Goal: Use online tool/utility: Utilize a website feature to perform a specific function

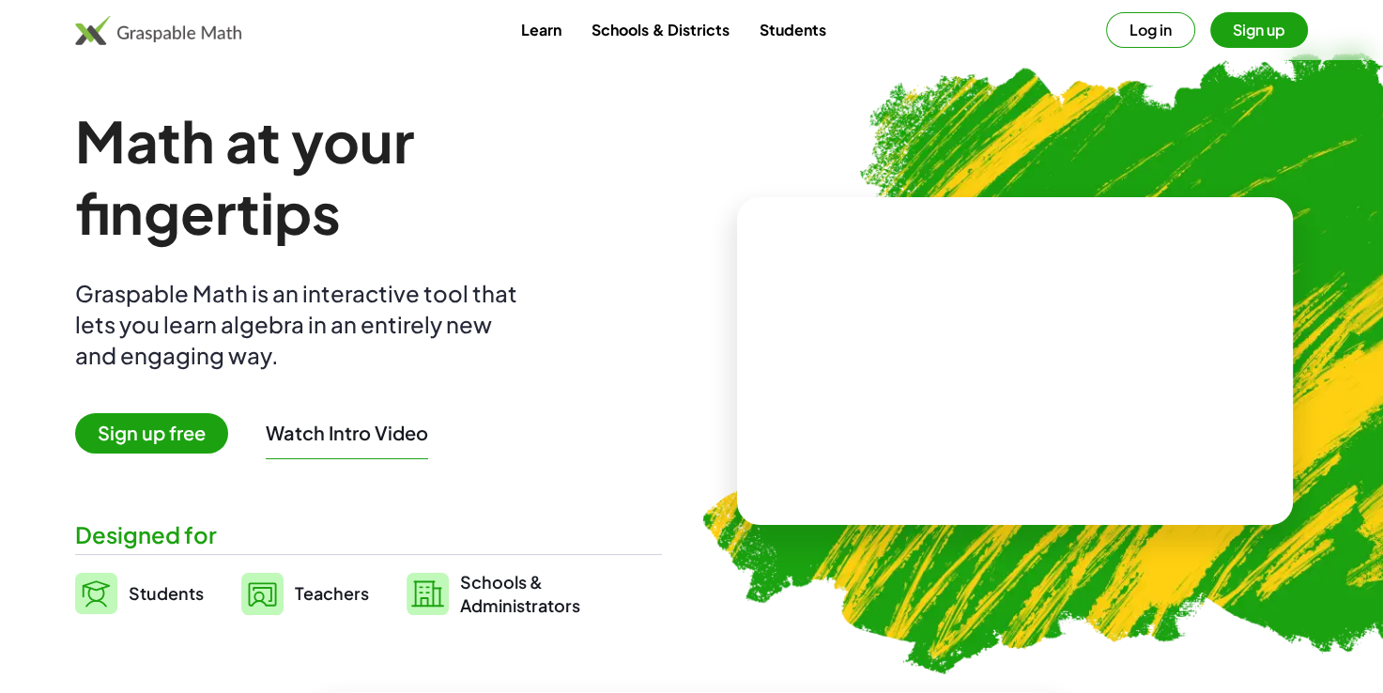
click at [159, 432] on span "Sign up free" at bounding box center [151, 433] width 153 height 40
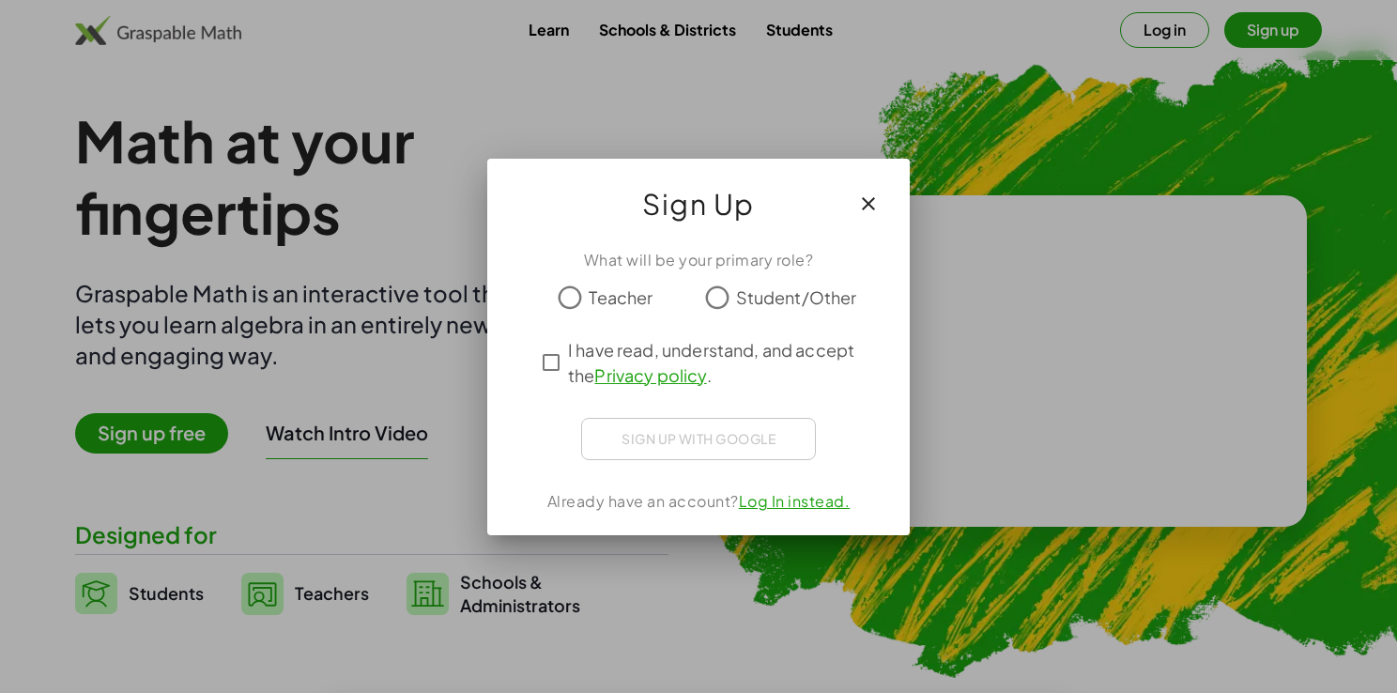
click at [750, 290] on span "Student/Other" at bounding box center [796, 297] width 121 height 25
click at [871, 197] on icon "button" at bounding box center [868, 204] width 23 height 23
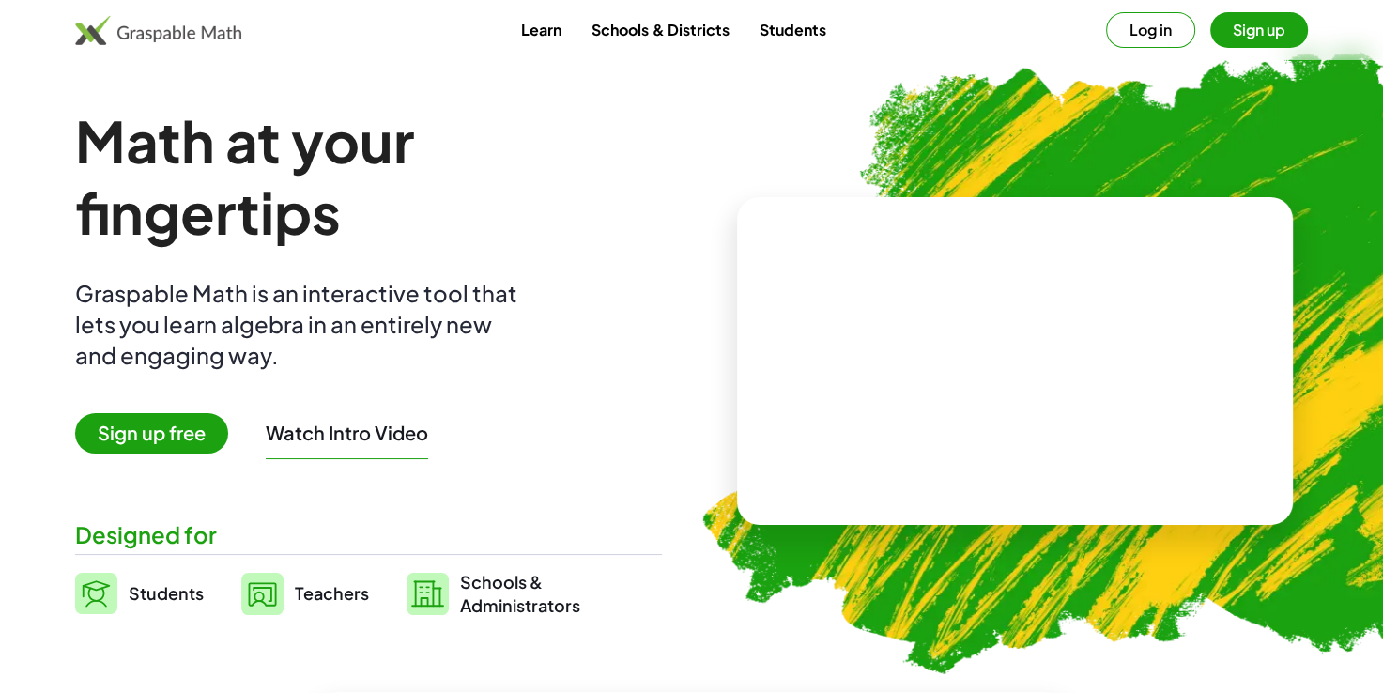
click at [1242, 16] on button "Sign up" at bounding box center [1260, 30] width 98 height 36
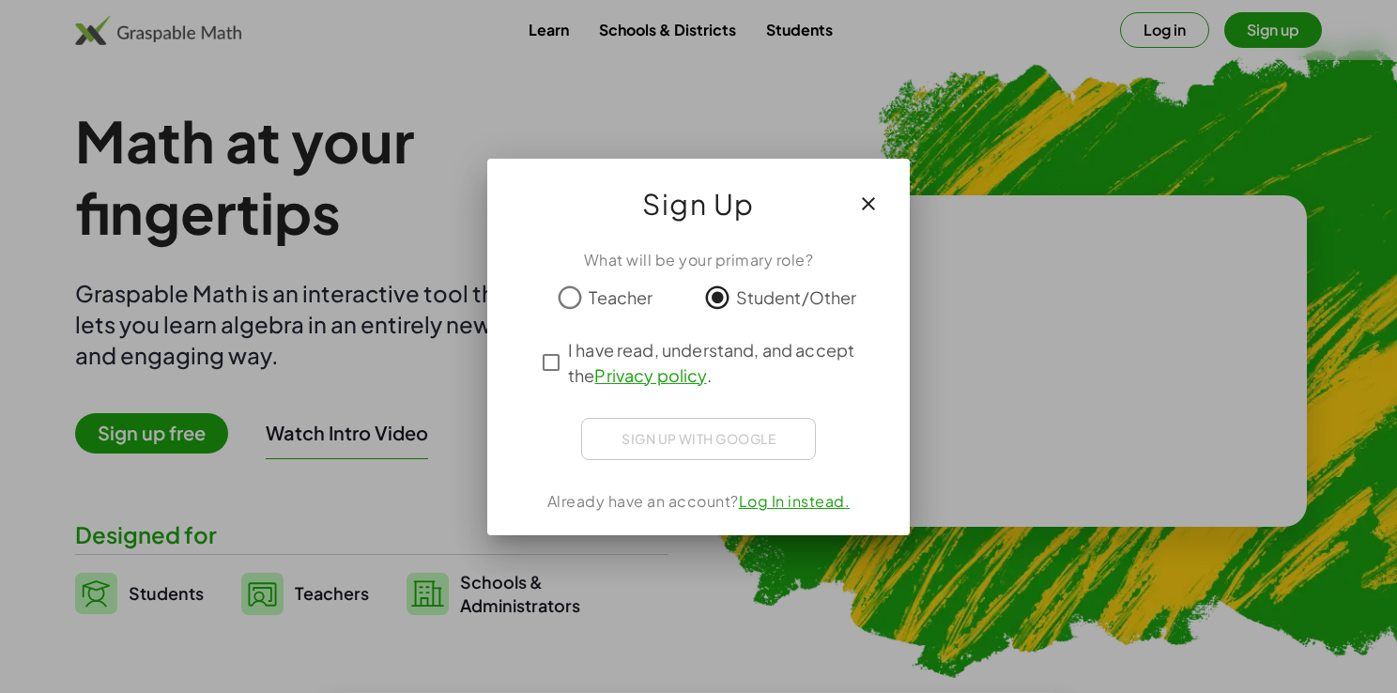
click at [769, 439] on div "Sign up with Google Acceder con Google Acceder con Google. Se abre en una [PERS…" at bounding box center [698, 439] width 235 height 42
click at [672, 445] on div "Sign up with Google Acceder con Google Acceder con Google. Se abre en una [PERS…" at bounding box center [698, 439] width 235 height 42
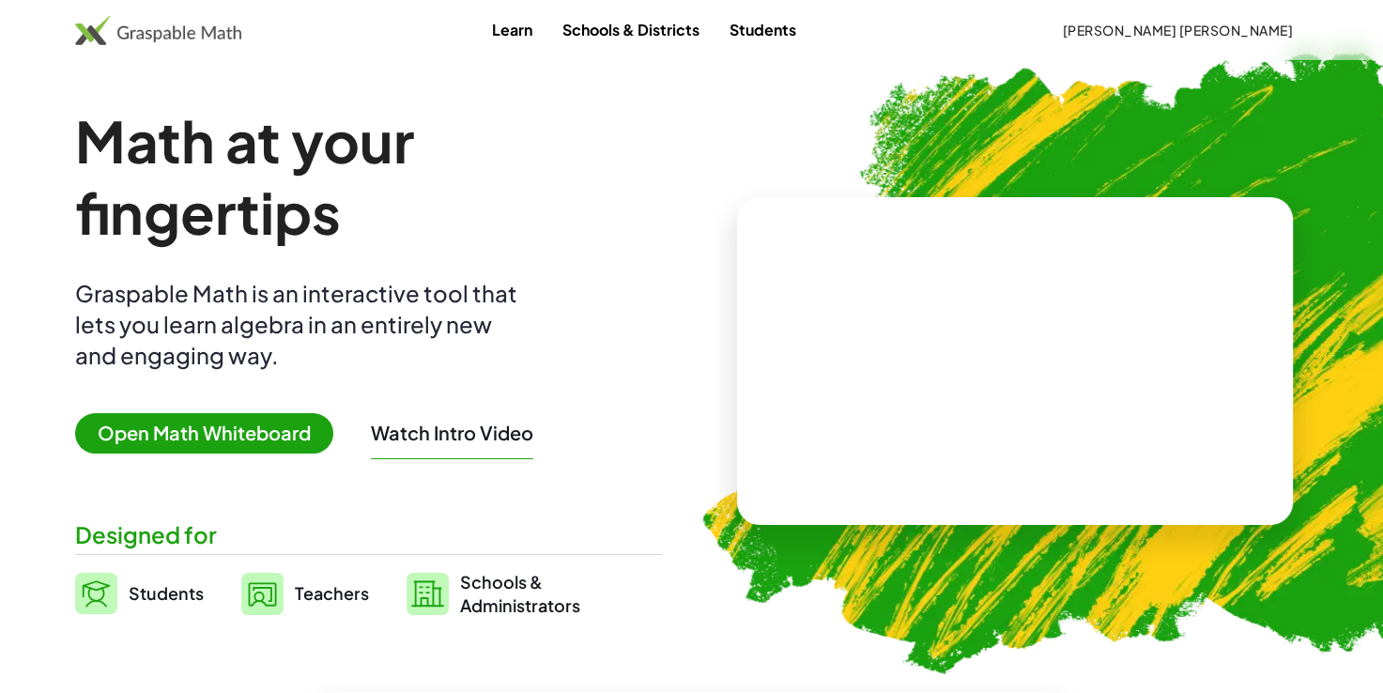
scroll to position [18, 0]
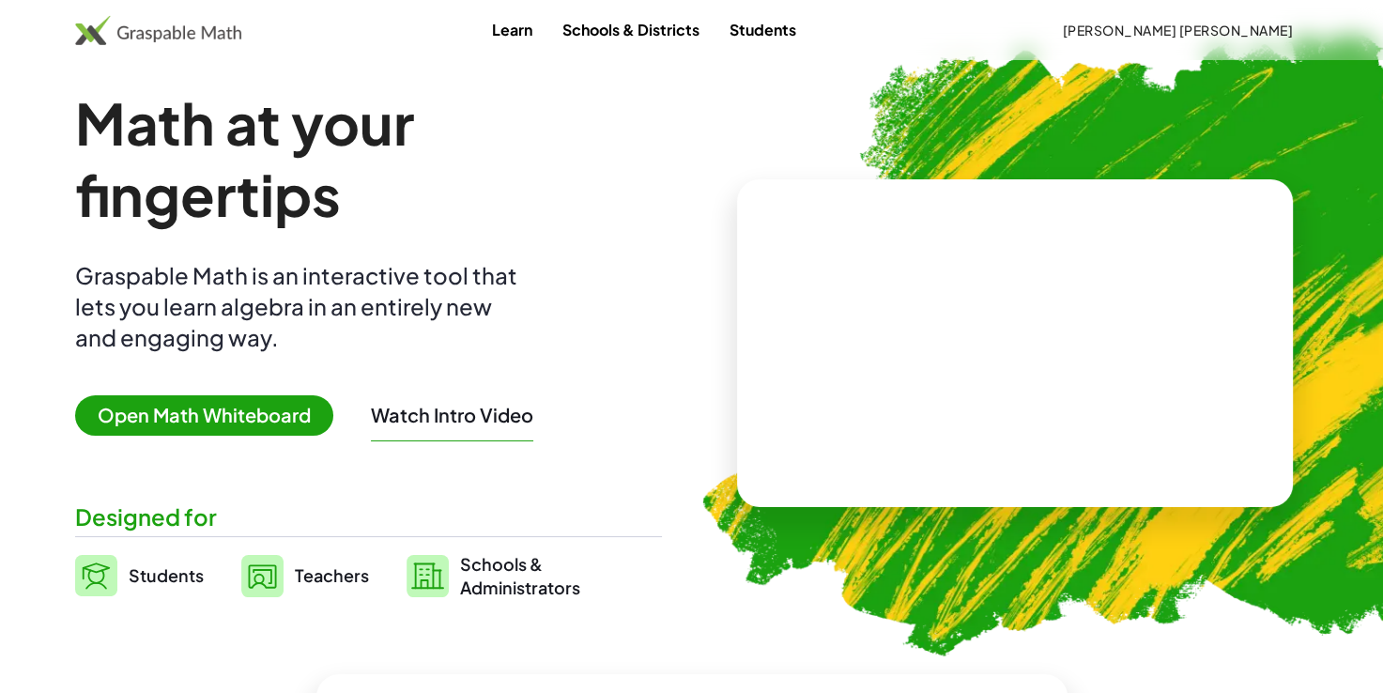
click at [287, 403] on span "Open Math Whiteboard" at bounding box center [204, 415] width 258 height 40
click at [259, 395] on span "Open Math Whiteboard" at bounding box center [204, 415] width 258 height 40
click at [270, 420] on span "Open Math Whiteboard" at bounding box center [204, 415] width 258 height 40
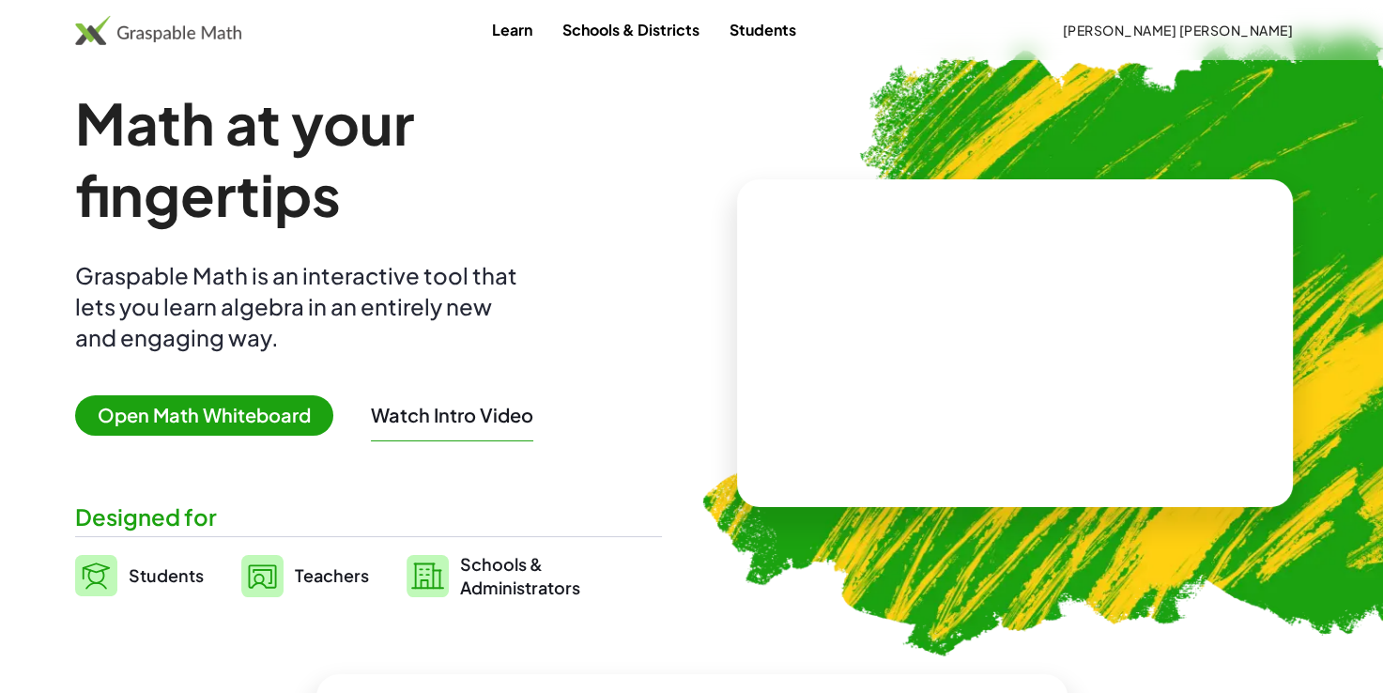
click at [270, 420] on span "Open Math Whiteboard" at bounding box center [204, 415] width 258 height 40
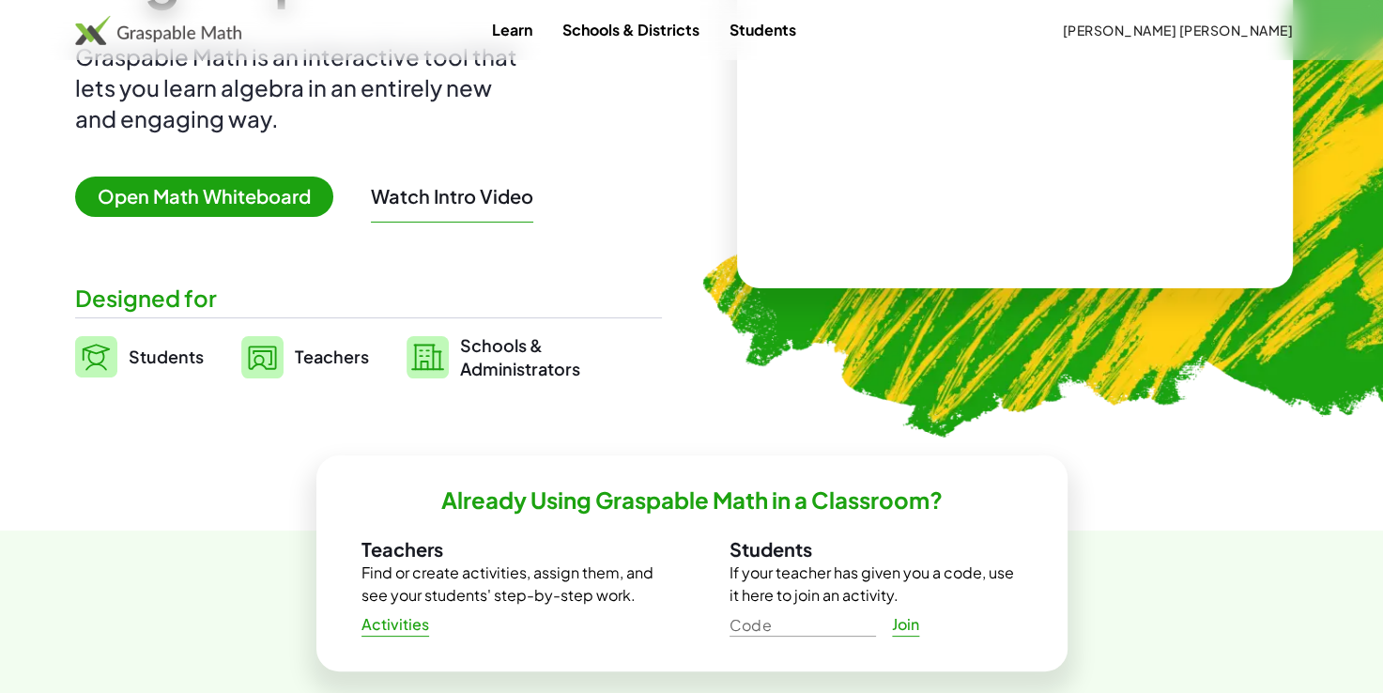
scroll to position [236, 0]
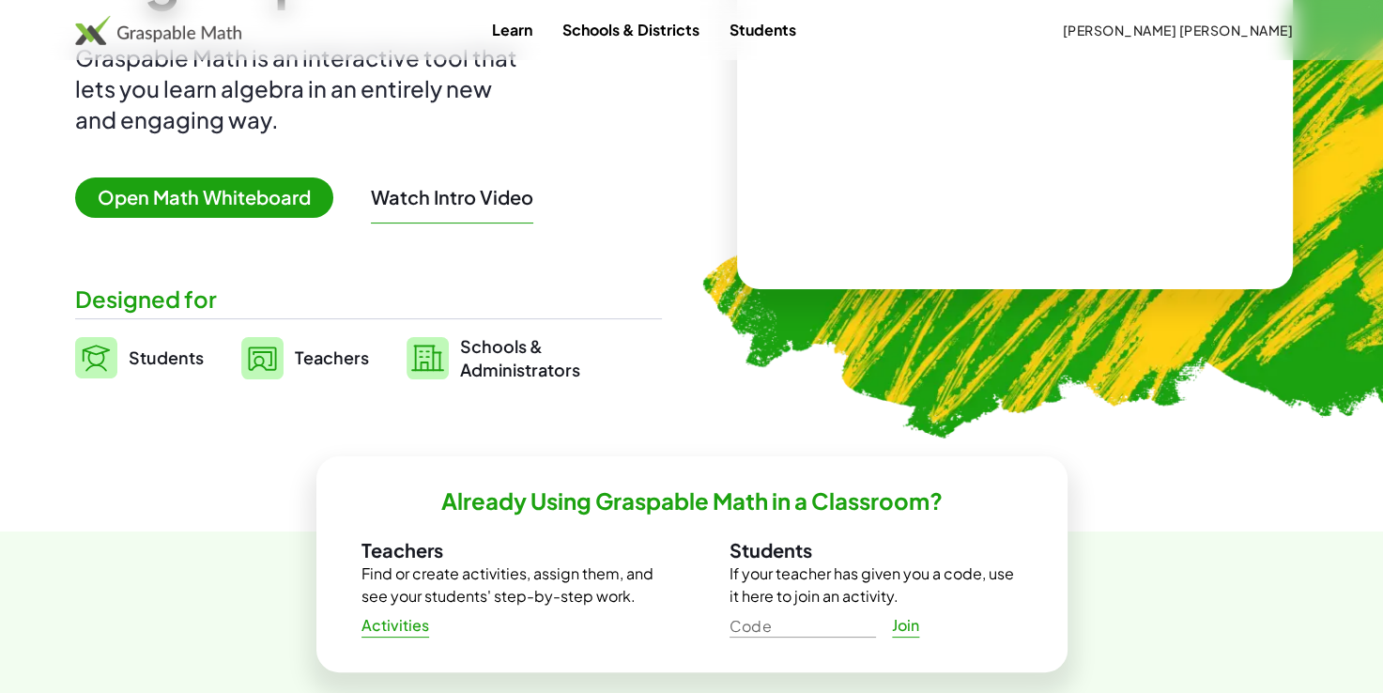
click at [147, 182] on span "Open Math Whiteboard" at bounding box center [204, 197] width 258 height 40
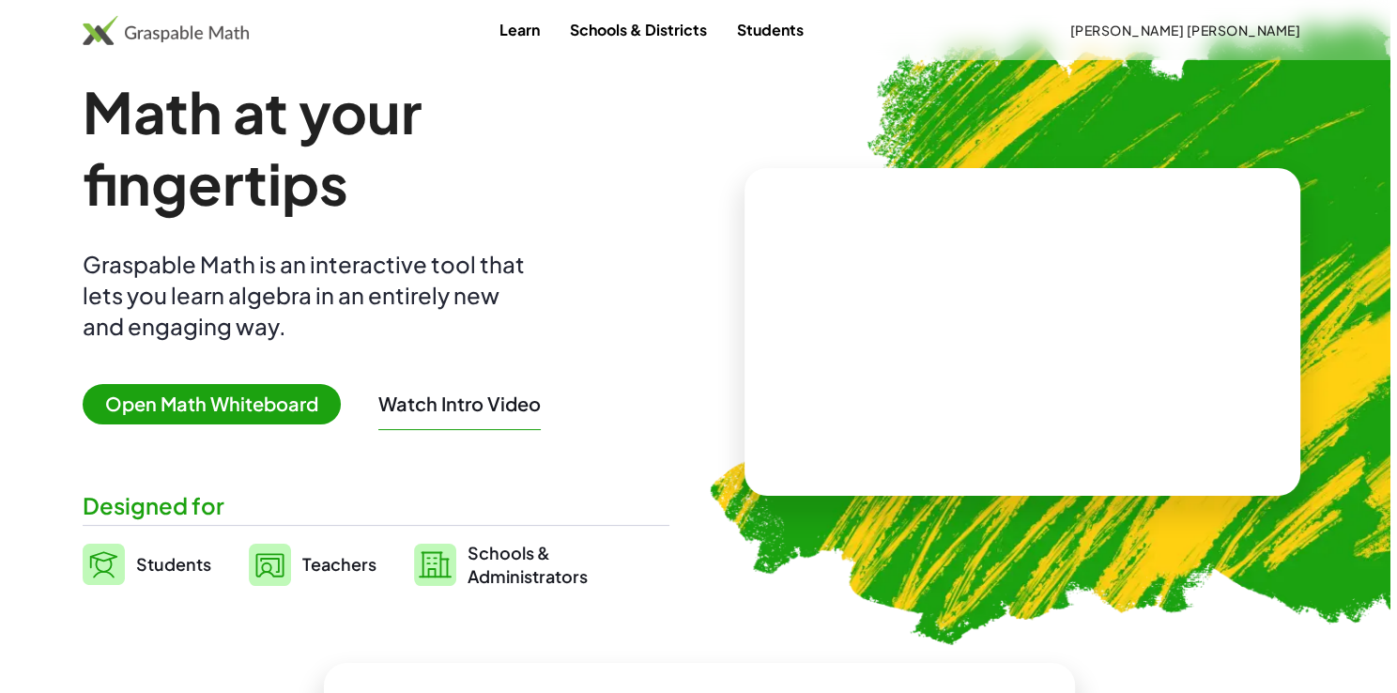
scroll to position [0, 0]
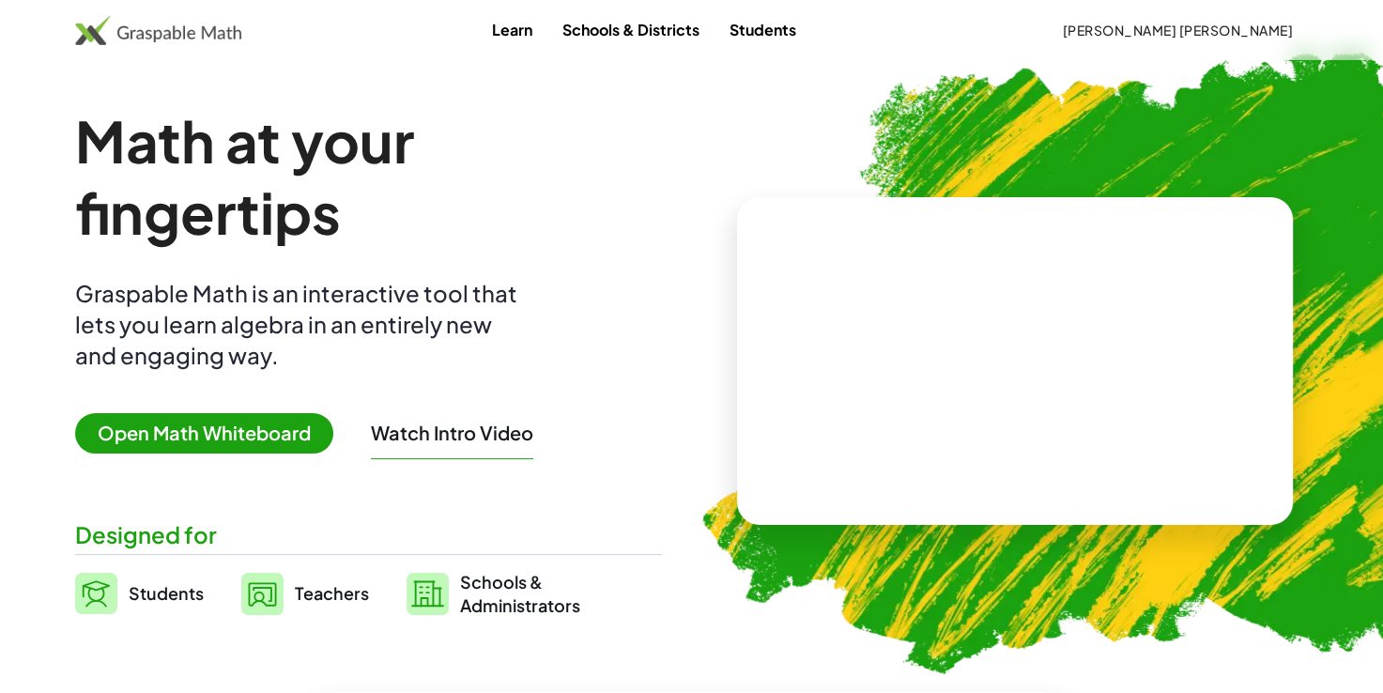
click at [285, 424] on span "Open Math Whiteboard" at bounding box center [204, 433] width 258 height 40
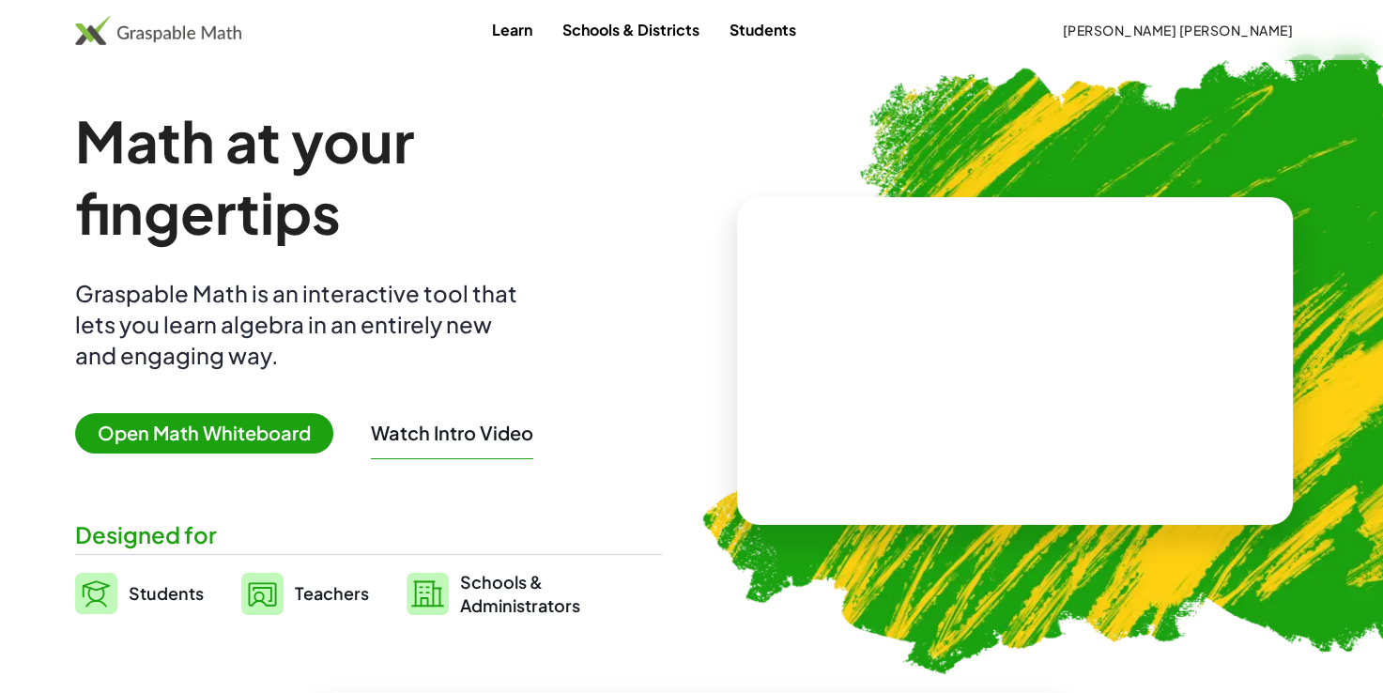
click at [285, 424] on span "Open Math Whiteboard" at bounding box center [204, 433] width 258 height 40
drag, startPoint x: 285, startPoint y: 424, endPoint x: 1115, endPoint y: 380, distance: 830.4
click at [1115, 380] on div "Math at your fingertips Graspable Math is an interactive tool that lets you lea…" at bounding box center [691, 361] width 1233 height 512
click at [1115, 380] on video at bounding box center [1015, 360] width 282 height 141
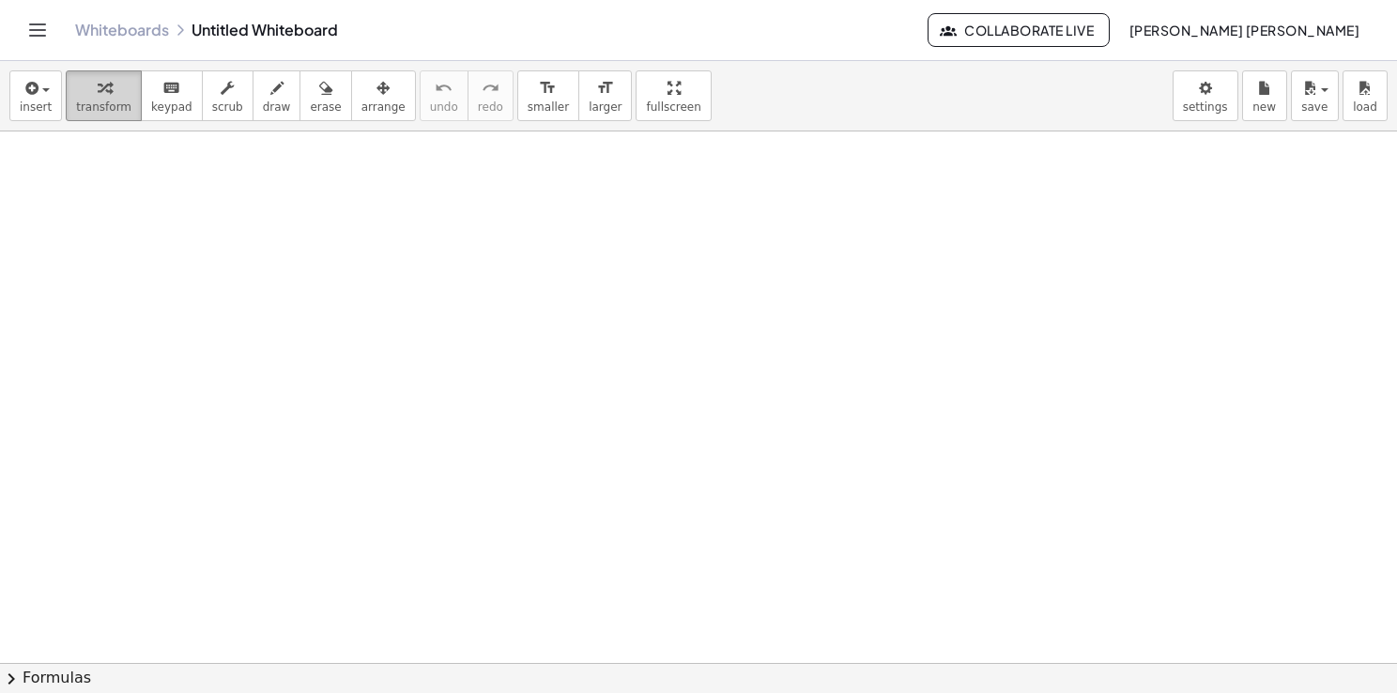
click at [85, 88] on div "button" at bounding box center [103, 87] width 55 height 23
click at [50, 89] on button "insert" at bounding box center [35, 95] width 53 height 51
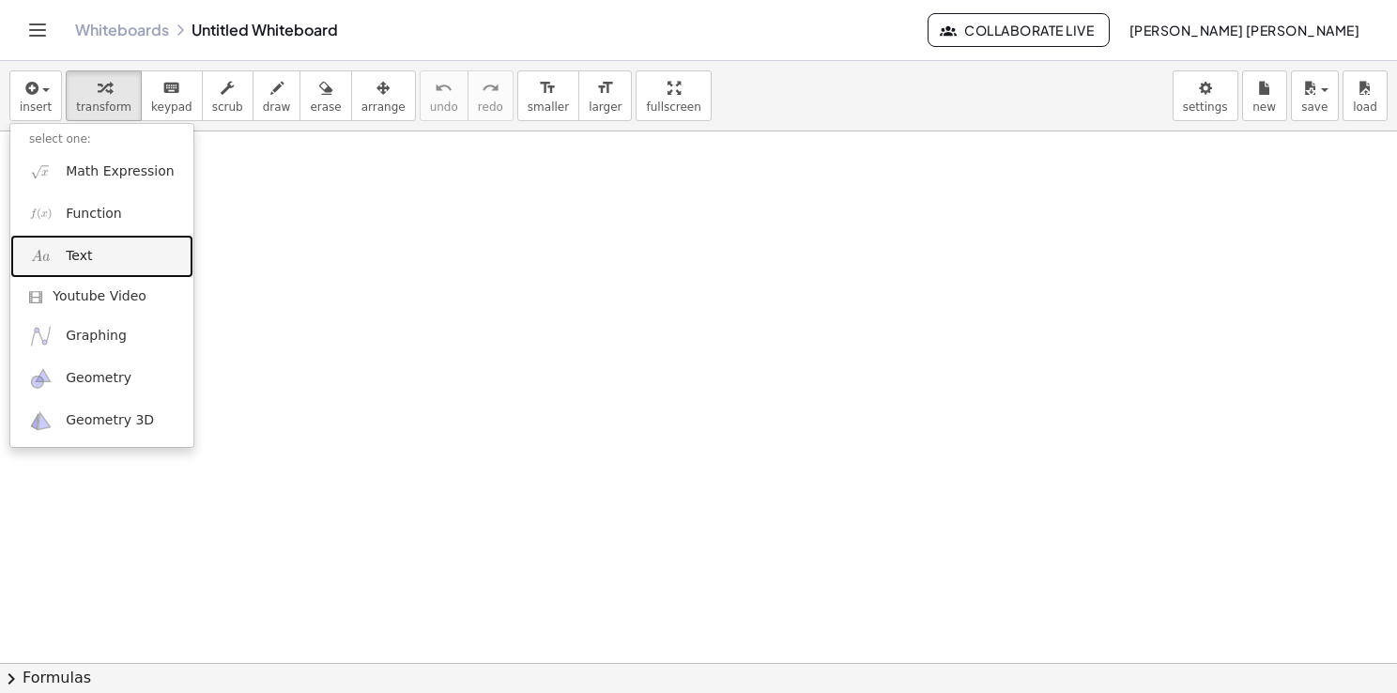
click at [62, 261] on link "Text" at bounding box center [101, 256] width 183 height 42
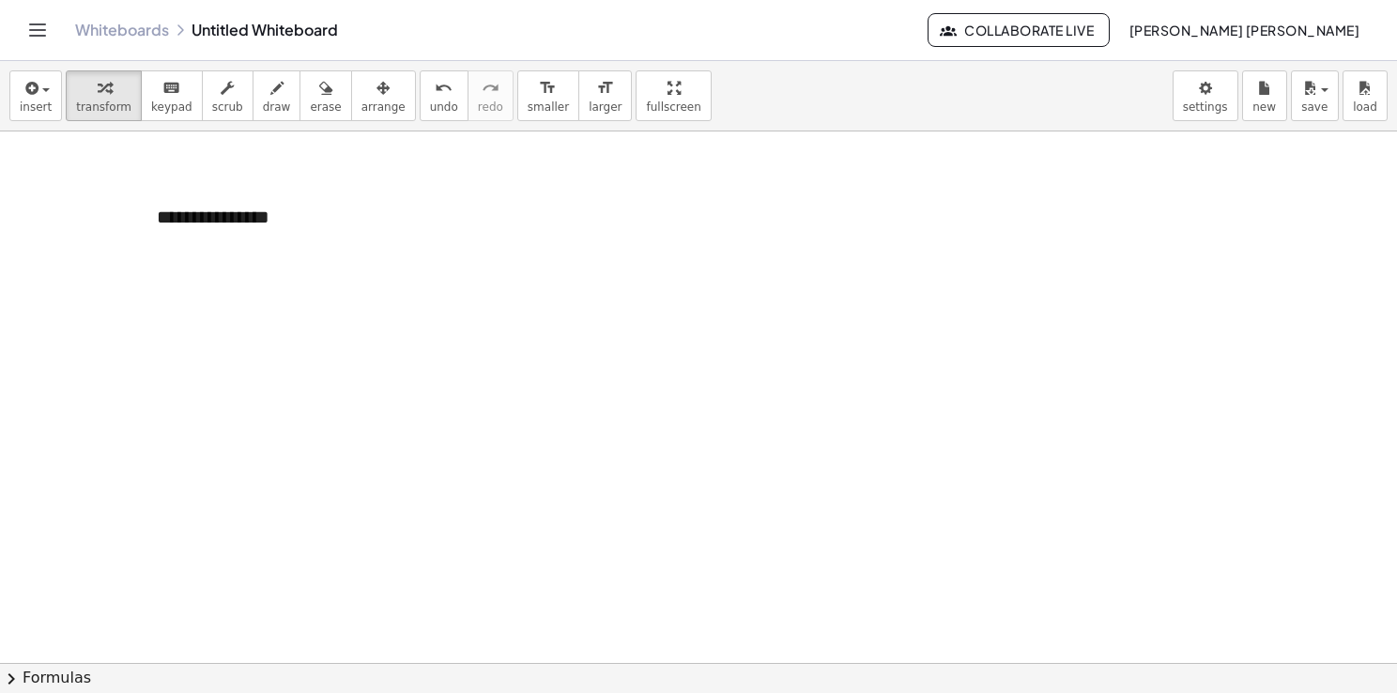
click at [297, 227] on div "**********" at bounding box center [279, 217] width 282 height 65
drag, startPoint x: 297, startPoint y: 224, endPoint x: 367, endPoint y: 178, distance: 84.1
click at [367, 185] on div "**********" at bounding box center [279, 217] width 282 height 65
click at [367, 178] on span "-" at bounding box center [365, 181] width 5 height 15
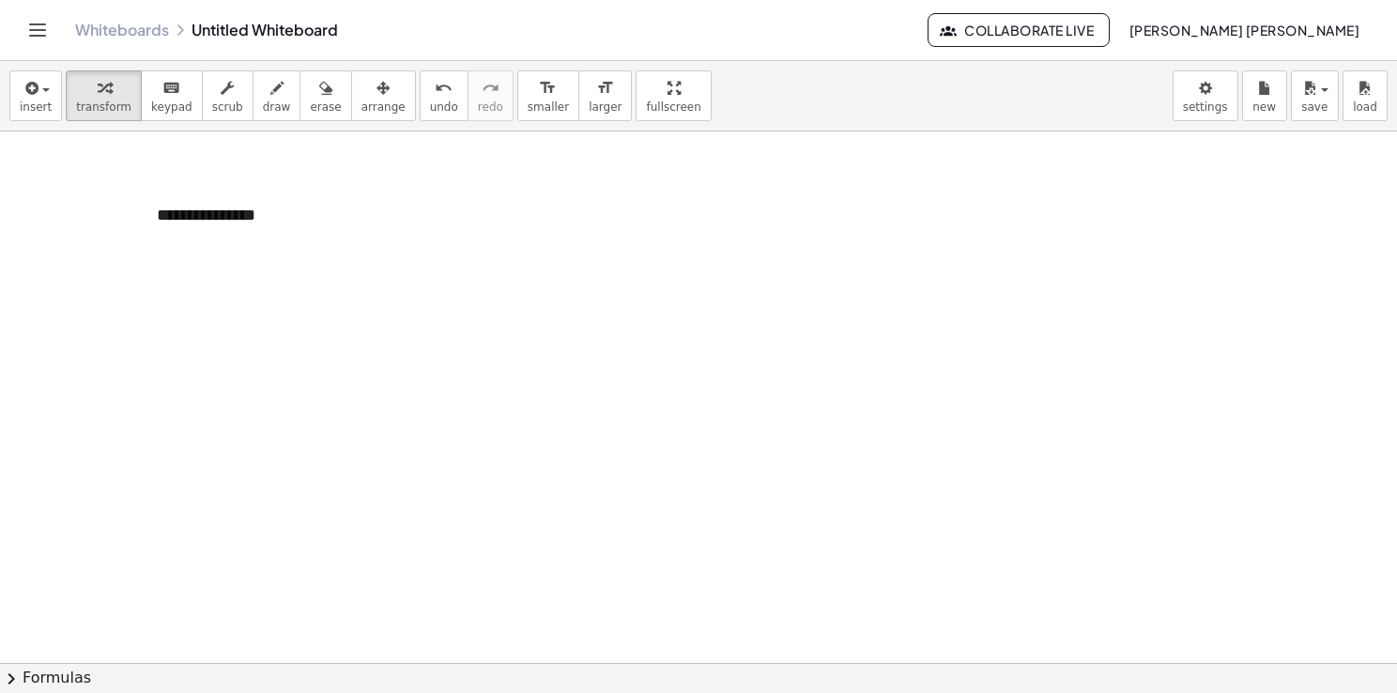
drag, startPoint x: 268, startPoint y: 216, endPoint x: 131, endPoint y: 213, distance: 137.1
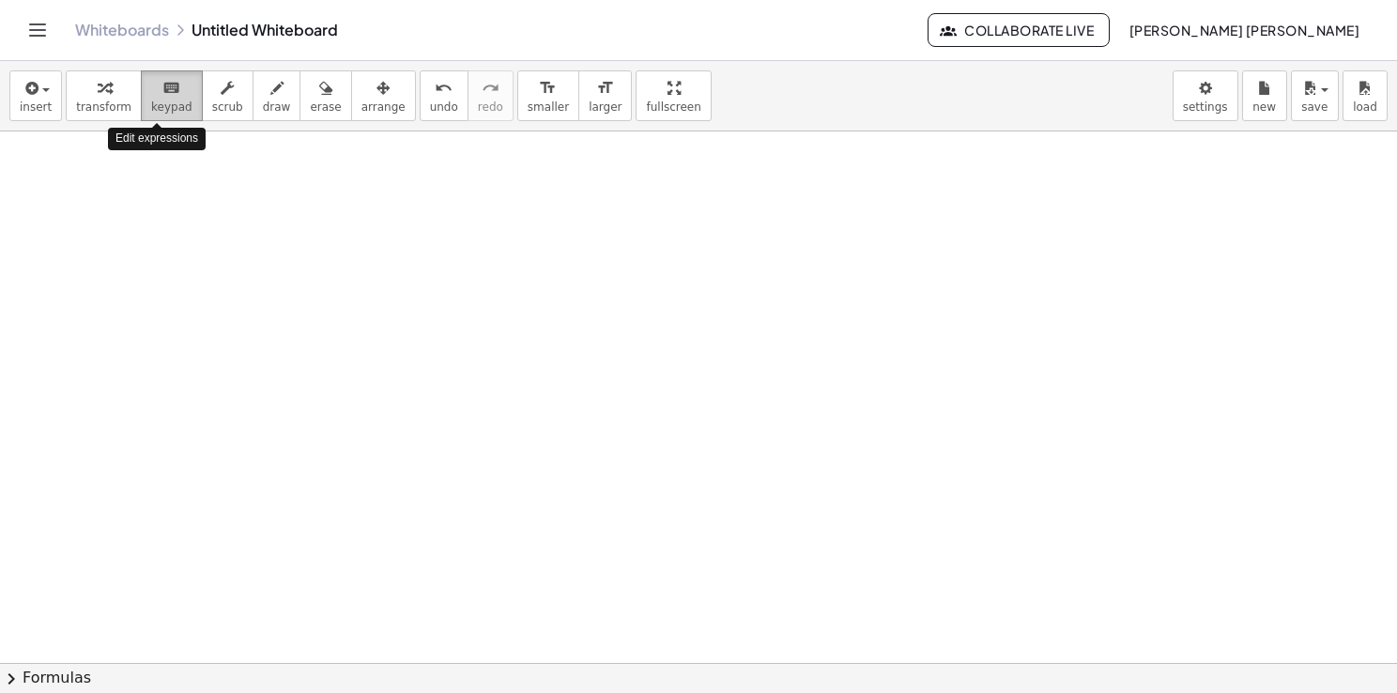
click at [151, 77] on div "keyboard" at bounding box center [171, 87] width 41 height 23
click at [162, 93] on icon "keyboard" at bounding box center [171, 88] width 18 height 23
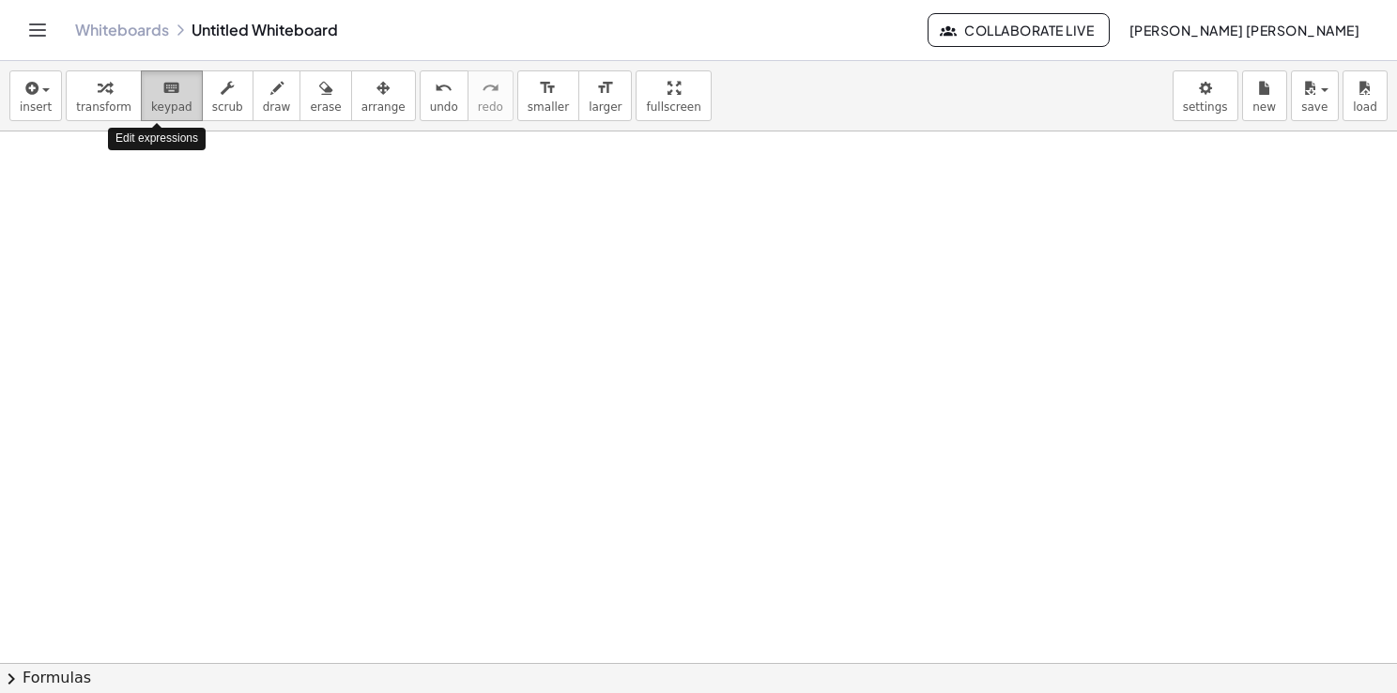
click at [162, 93] on icon "keyboard" at bounding box center [171, 88] width 18 height 23
click at [173, 97] on div "keyboard" at bounding box center [171, 87] width 41 height 23
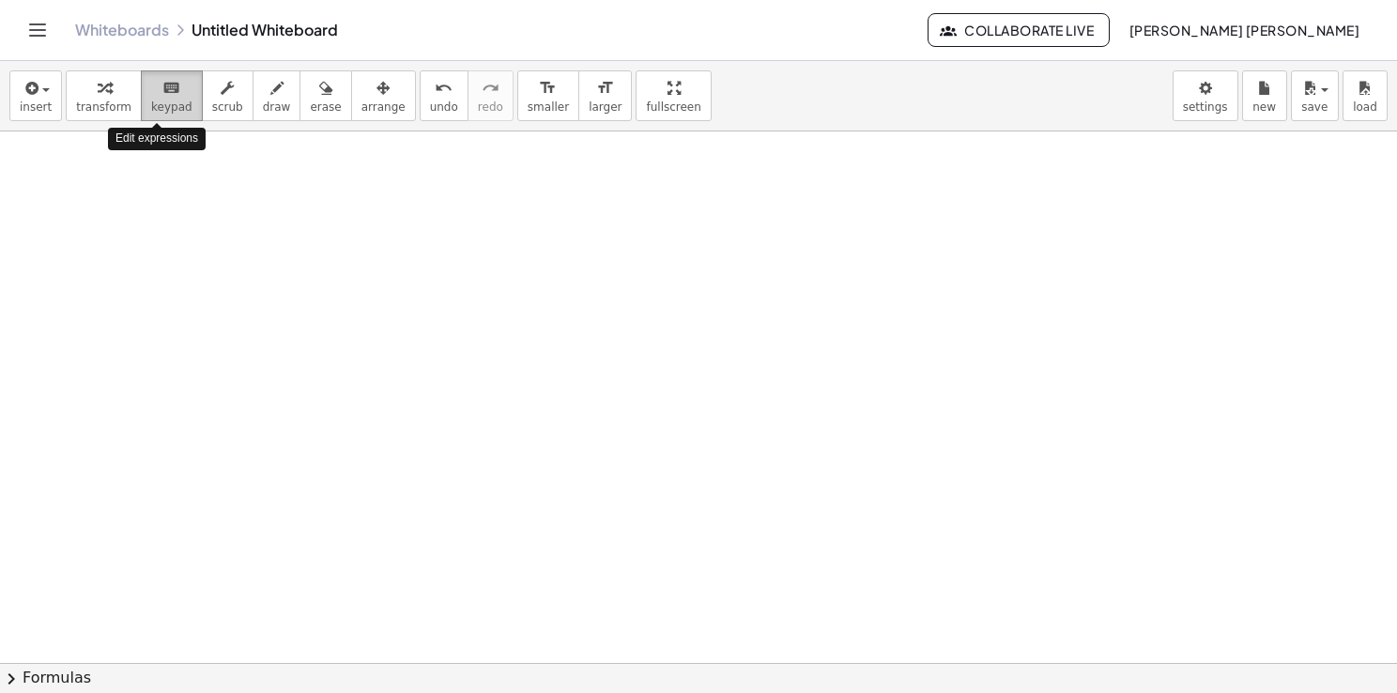
click at [173, 97] on div "keyboard" at bounding box center [171, 87] width 41 height 23
click at [151, 89] on div "keyboard" at bounding box center [171, 87] width 41 height 23
drag, startPoint x: 144, startPoint y: 89, endPoint x: 37, endPoint y: 100, distance: 107.6
click at [37, 100] on button "insert" at bounding box center [35, 95] width 53 height 51
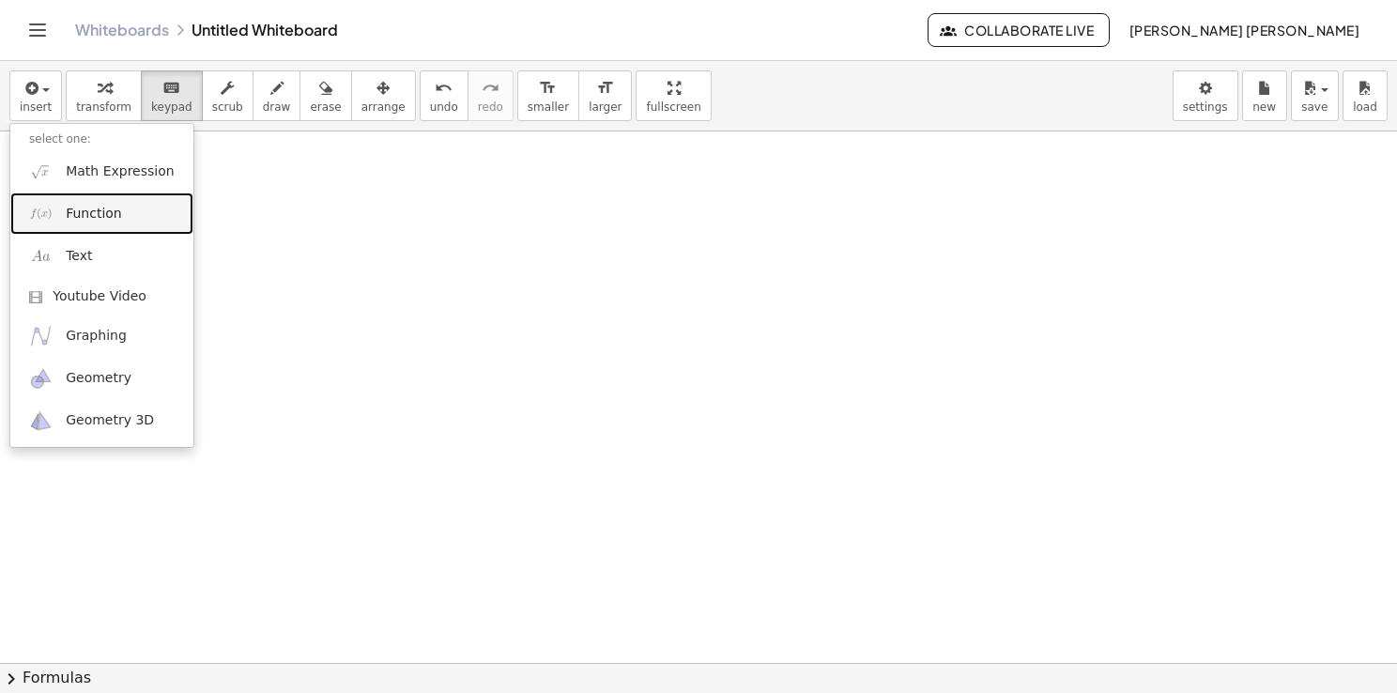
click at [109, 210] on span "Function" at bounding box center [94, 214] width 56 height 19
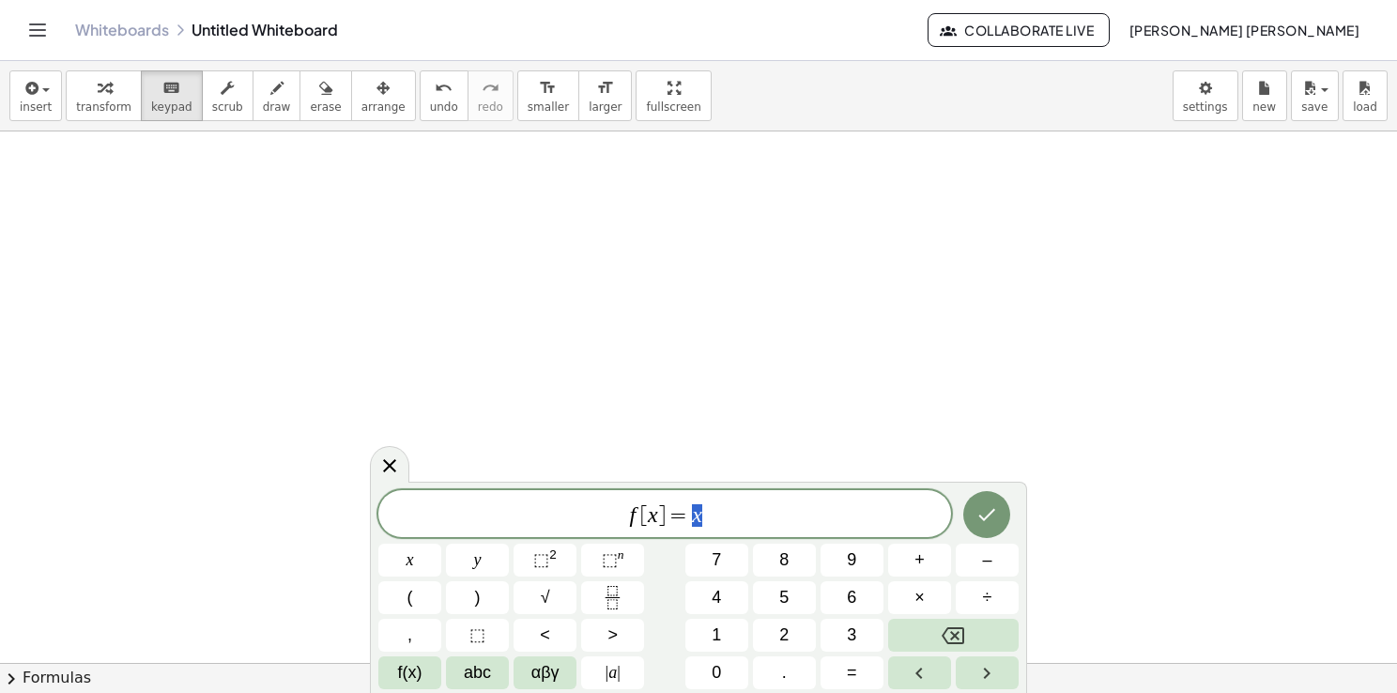
click at [655, 512] on var "x" at bounding box center [653, 514] width 10 height 24
drag, startPoint x: 706, startPoint y: 515, endPoint x: 616, endPoint y: 515, distance: 90.2
click at [616, 515] on span "f [ x ] = x" at bounding box center [664, 515] width 573 height 26
click at [864, 678] on button "=" at bounding box center [852, 672] width 63 height 33
click at [719, 652] on button "1" at bounding box center [717, 635] width 63 height 33
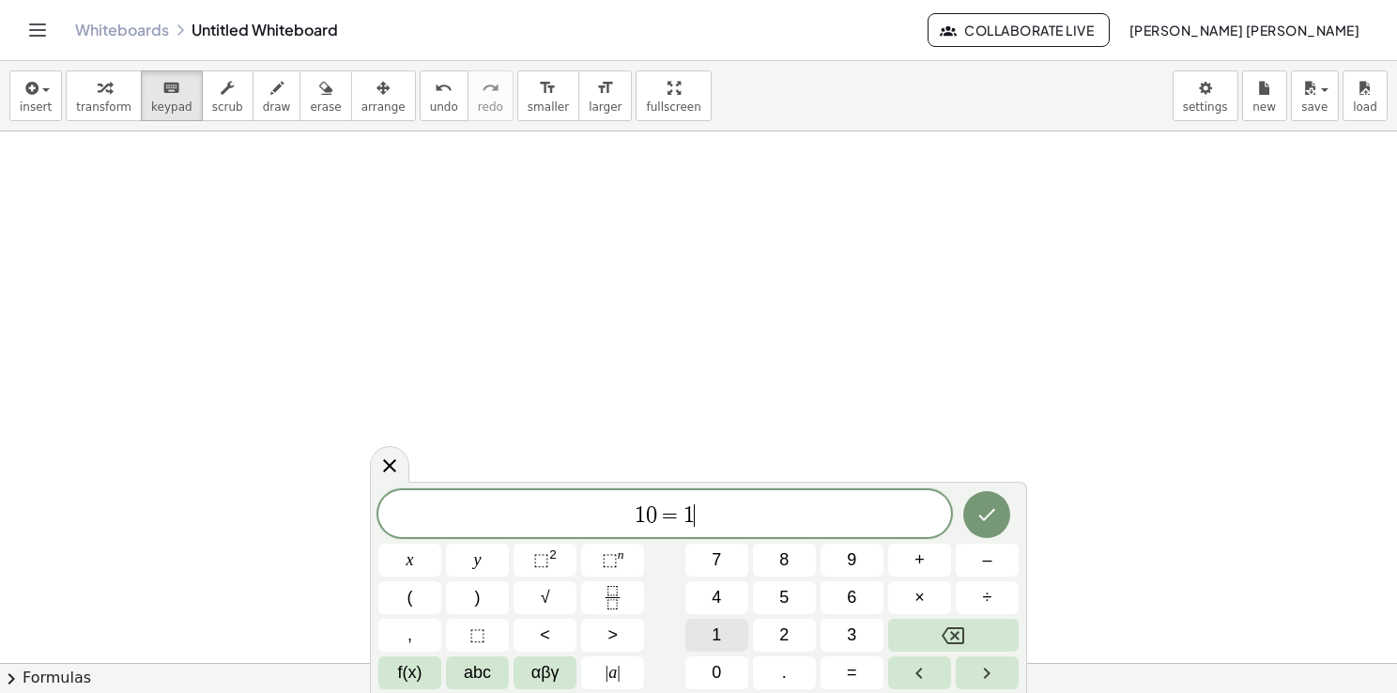
click at [719, 652] on button "1" at bounding box center [717, 635] width 63 height 33
click at [949, 631] on icon "Backspace" at bounding box center [953, 636] width 23 height 23
click at [724, 672] on button "0" at bounding box center [717, 672] width 63 height 33
click at [714, 633] on span "1" at bounding box center [716, 635] width 9 height 25
click at [919, 603] on span "×" at bounding box center [920, 597] width 10 height 25
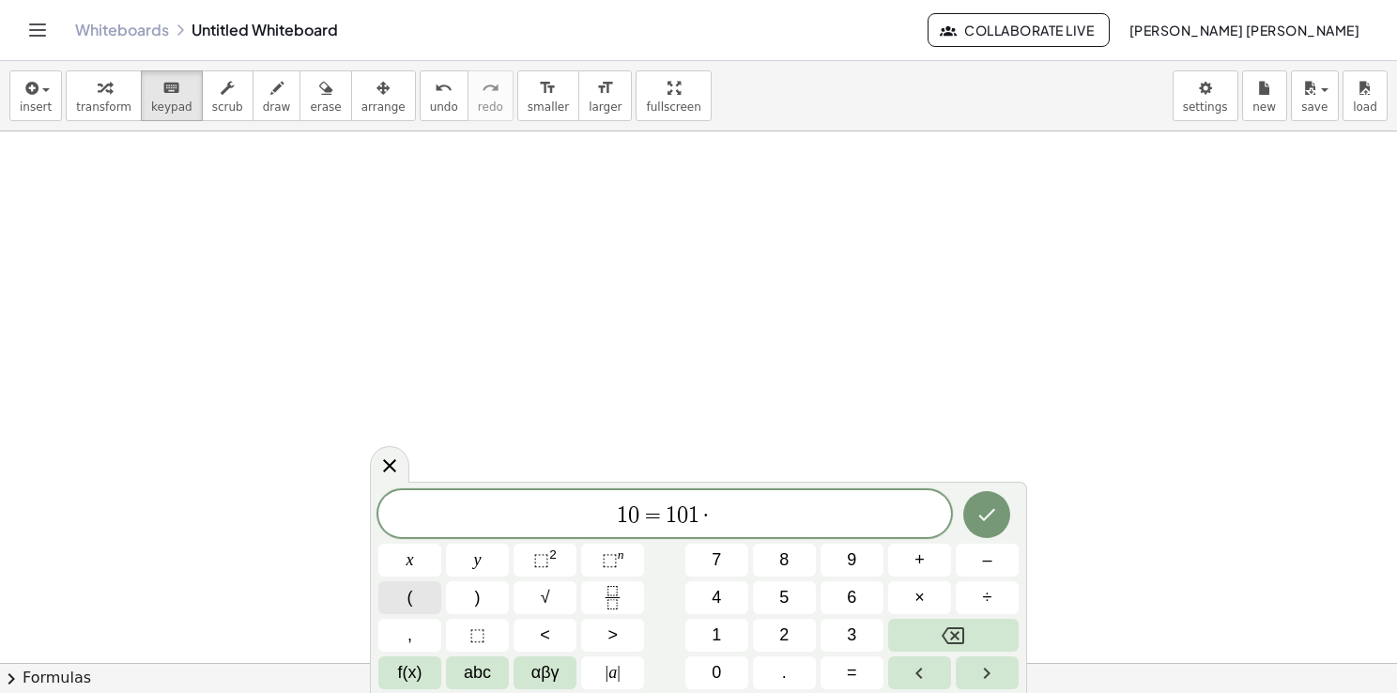
click at [413, 598] on button "(" at bounding box center [409, 597] width 63 height 33
click at [608, 592] on icon "Fraction" at bounding box center [612, 597] width 23 height 23
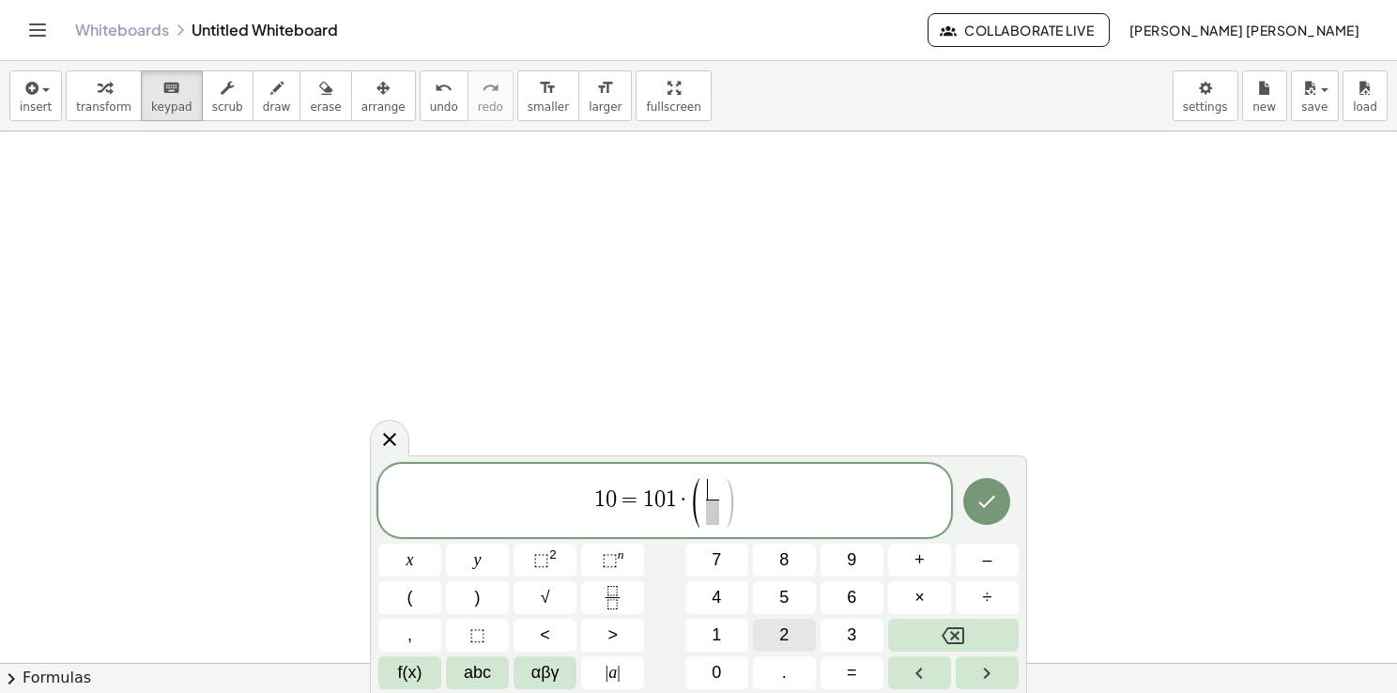
click at [778, 625] on button "2" at bounding box center [784, 635] width 63 height 33
click at [778, 602] on button "5" at bounding box center [784, 597] width 63 height 33
click at [716, 515] on span "​" at bounding box center [713, 512] width 24 height 25
click at [794, 647] on button "2" at bounding box center [784, 635] width 63 height 33
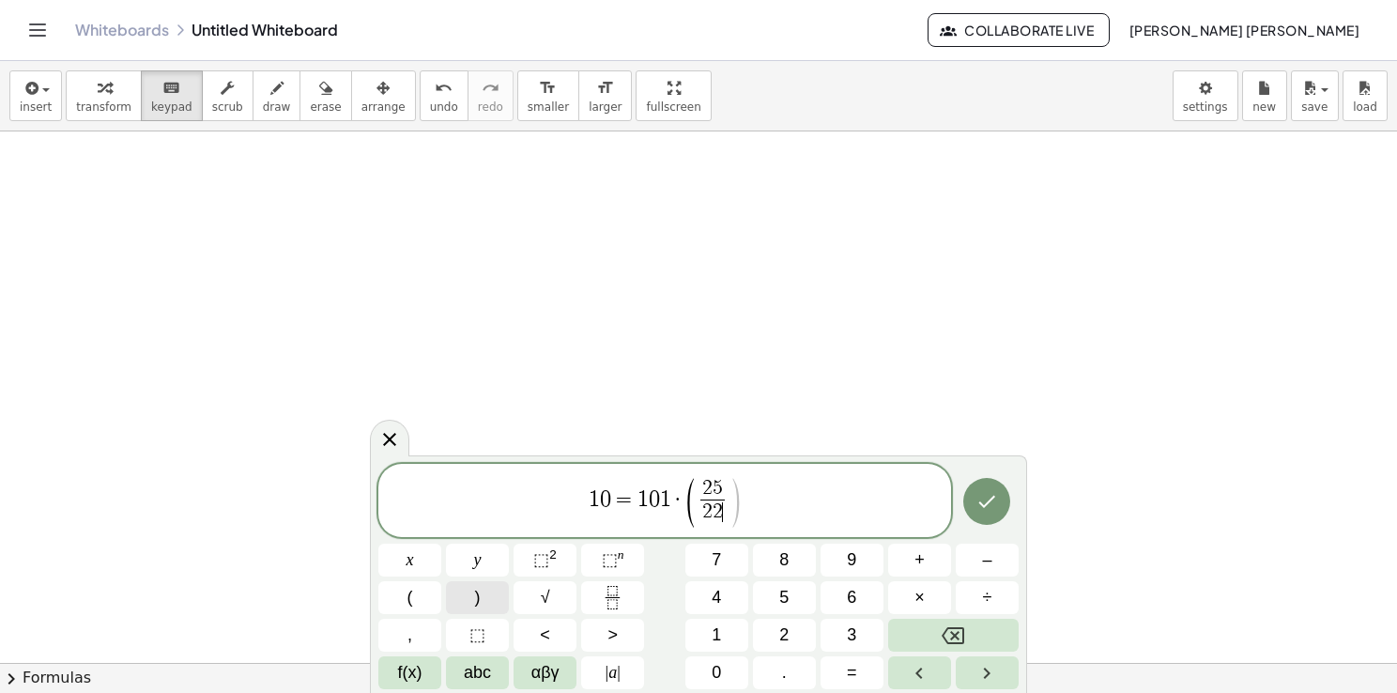
click at [484, 592] on button ")" at bounding box center [477, 597] width 63 height 33
click at [475, 605] on span ")" at bounding box center [478, 597] width 6 height 25
click at [556, 563] on button "⬚ 2" at bounding box center [545, 560] width 63 height 33
click at [606, 563] on span "⬚" at bounding box center [610, 559] width 16 height 19
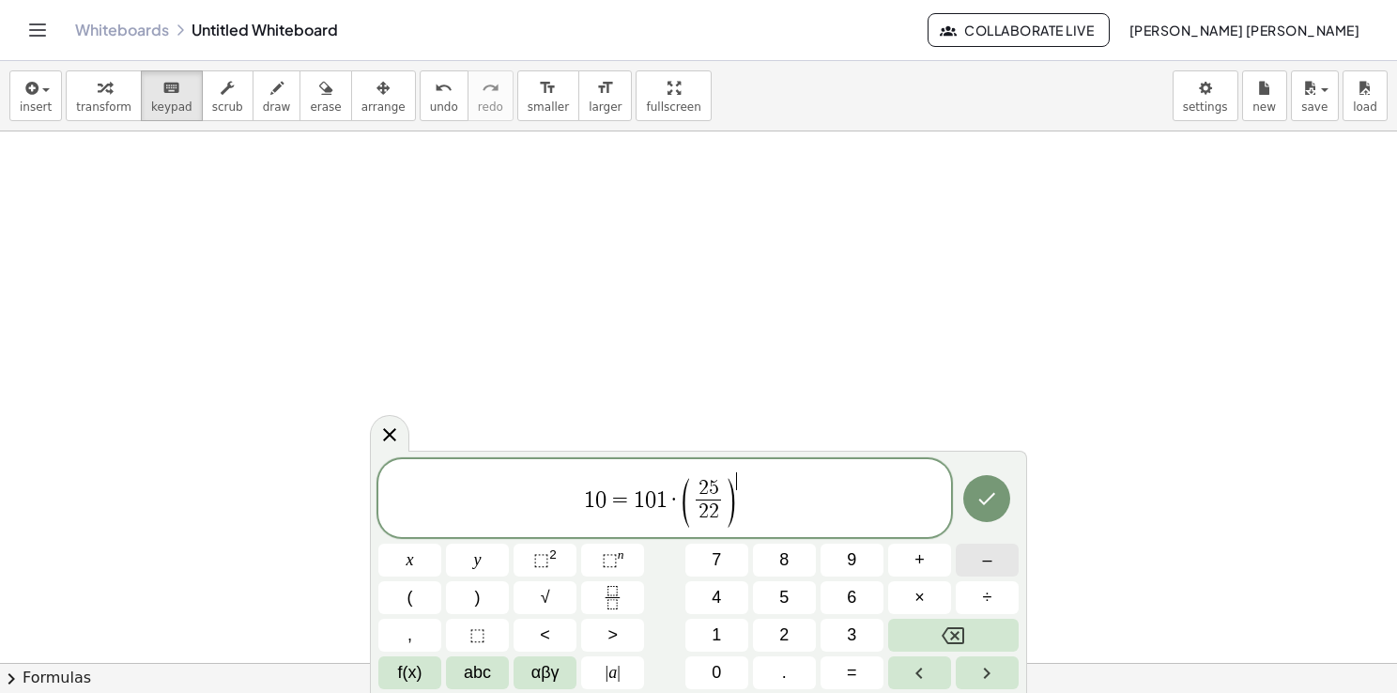
click at [985, 570] on span "–" at bounding box center [986, 560] width 9 height 25
click at [489, 686] on button "abc" at bounding box center [477, 672] width 63 height 33
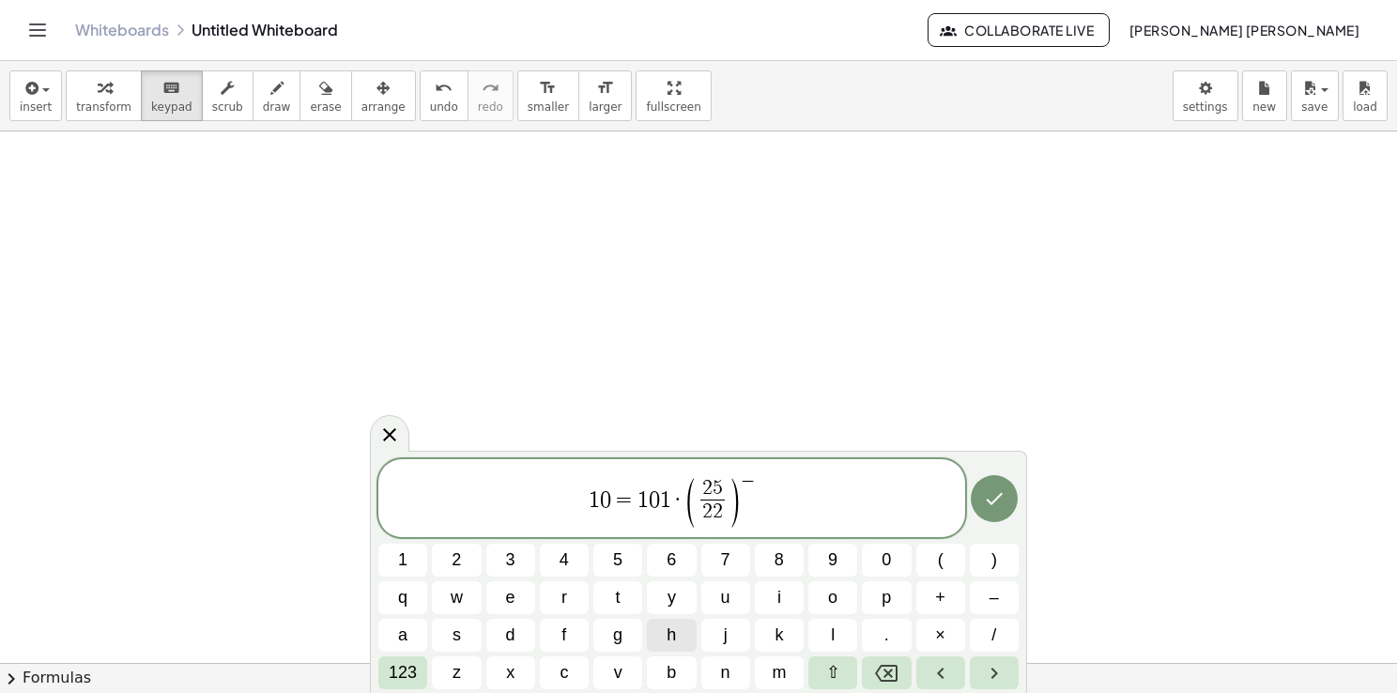
click at [675, 639] on span "h" at bounding box center [671, 635] width 9 height 25
click at [986, 488] on icon "Done" at bounding box center [994, 498] width 23 height 23
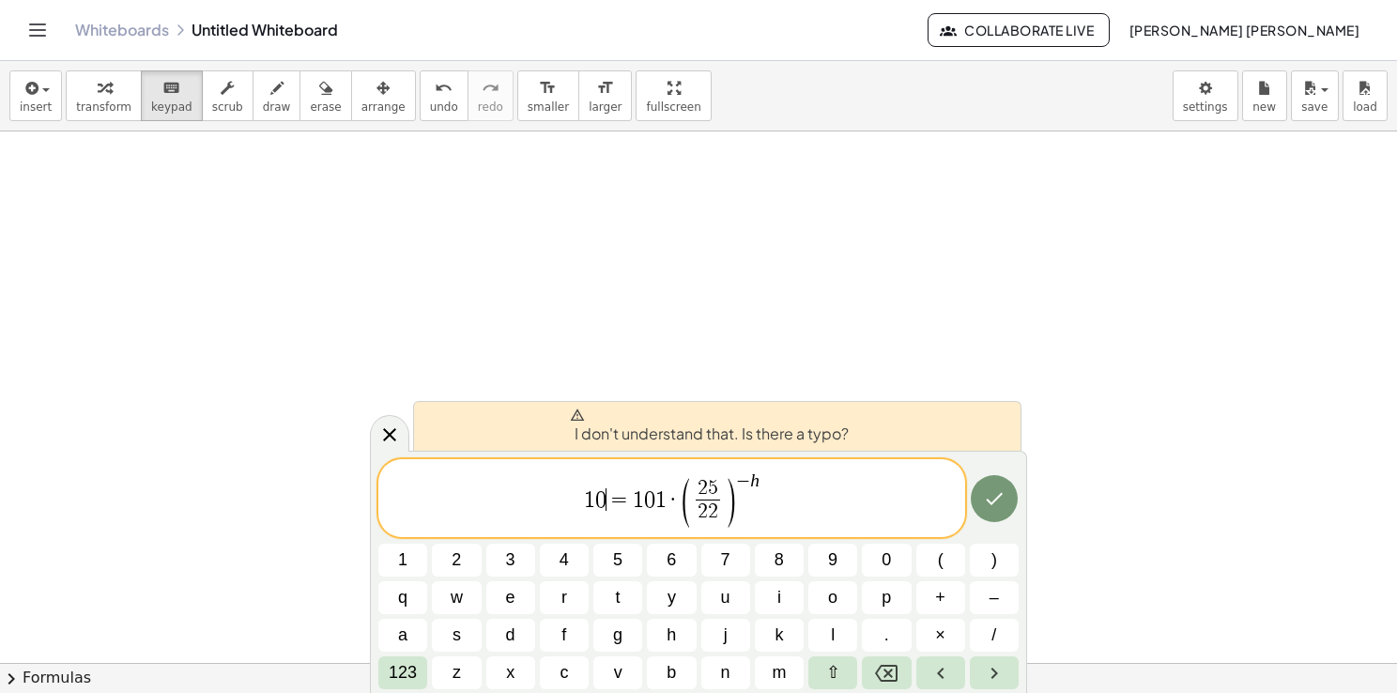
click at [606, 497] on span "1 0 ​ = 1 0 1 · ( 2 5 2 2 ​ ) − h" at bounding box center [671, 499] width 587 height 58
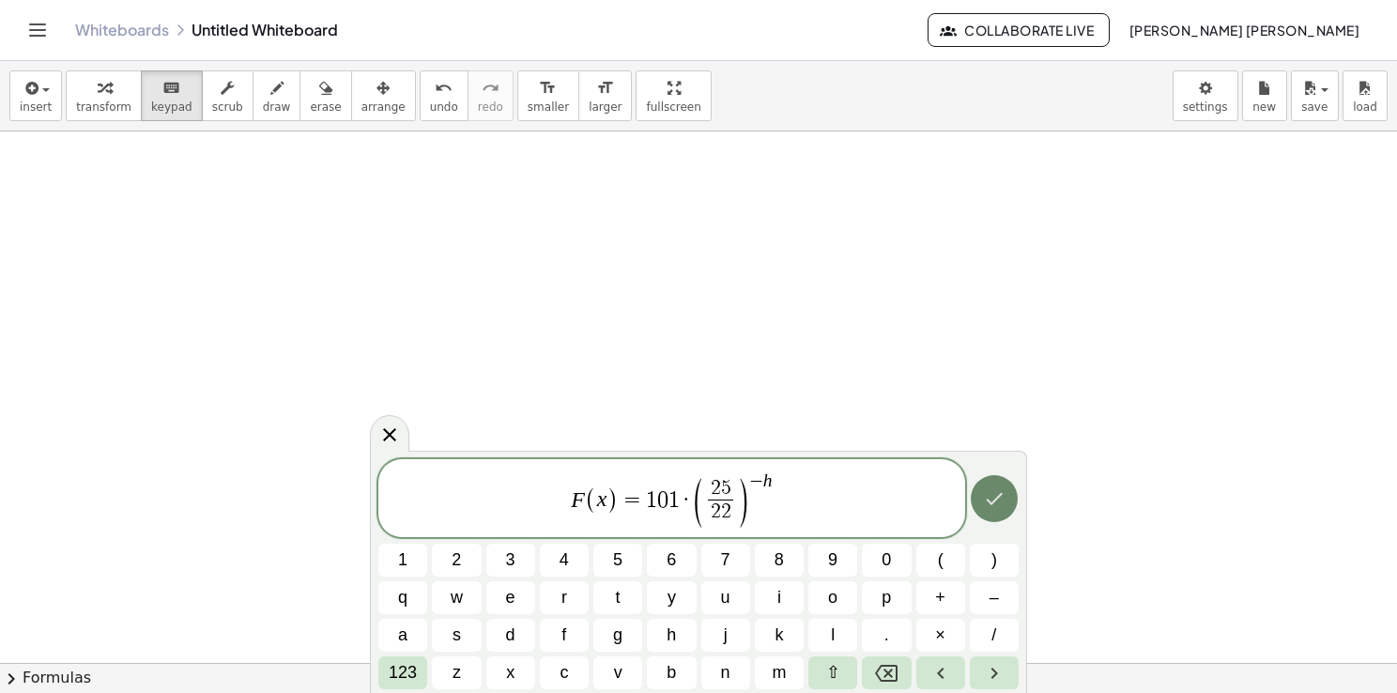
click at [995, 514] on button "Done" at bounding box center [994, 498] width 47 height 47
